Goal: Task Accomplishment & Management: Complete application form

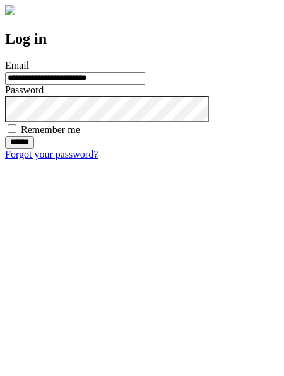
type input "**********"
click at [34, 149] on input "******" at bounding box center [19, 142] width 29 height 13
